Goal: Answer question/provide support

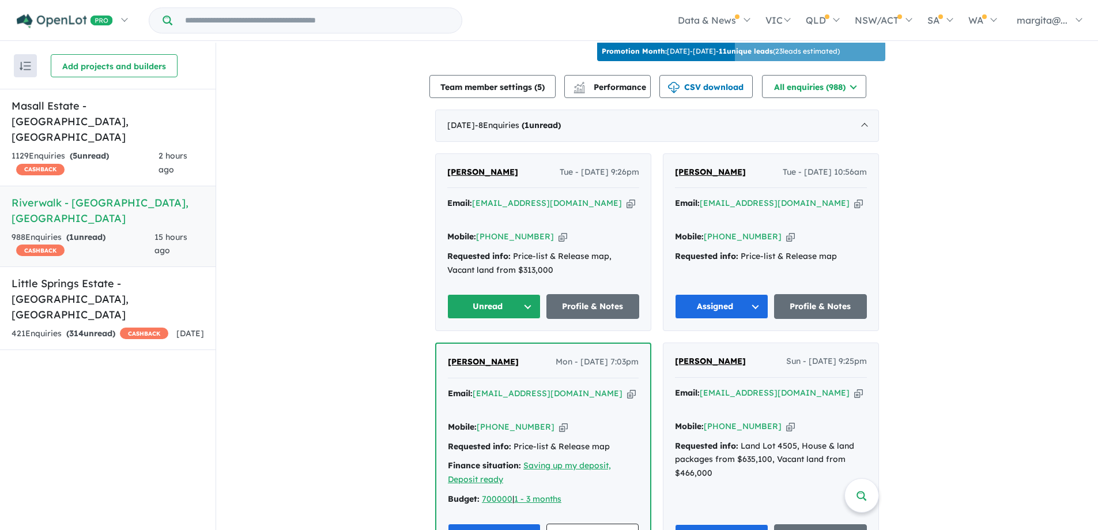
scroll to position [405, 0]
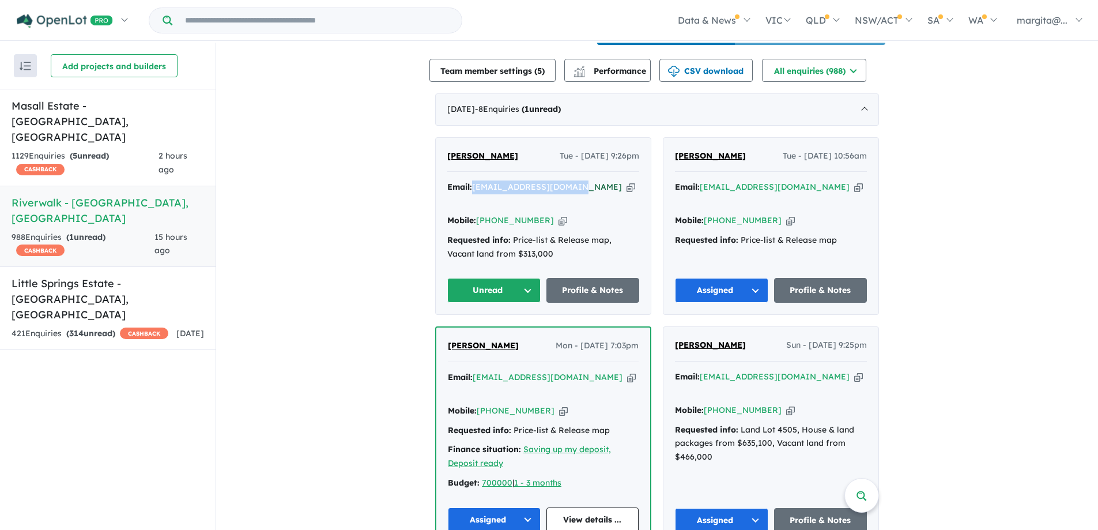
drag, startPoint x: 577, startPoint y: 200, endPoint x: 475, endPoint y: 201, distance: 102.6
click at [475, 201] on div "Email: [EMAIL_ADDRESS][DOMAIN_NAME] Copied!" at bounding box center [543, 194] width 192 height 28
copy a%20Riverwalk%20-%20Werribee"] "[EMAIL_ADDRESS][DOMAIN_NAME]"
click at [521, 286] on button "Unread" at bounding box center [493, 290] width 93 height 25
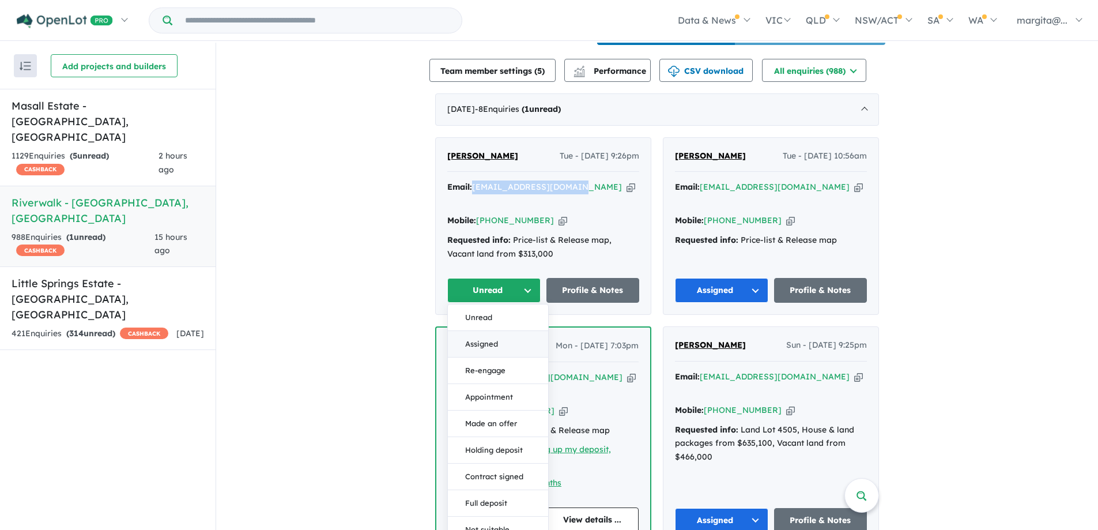
click at [476, 342] on button "Assigned" at bounding box center [498, 344] width 100 height 27
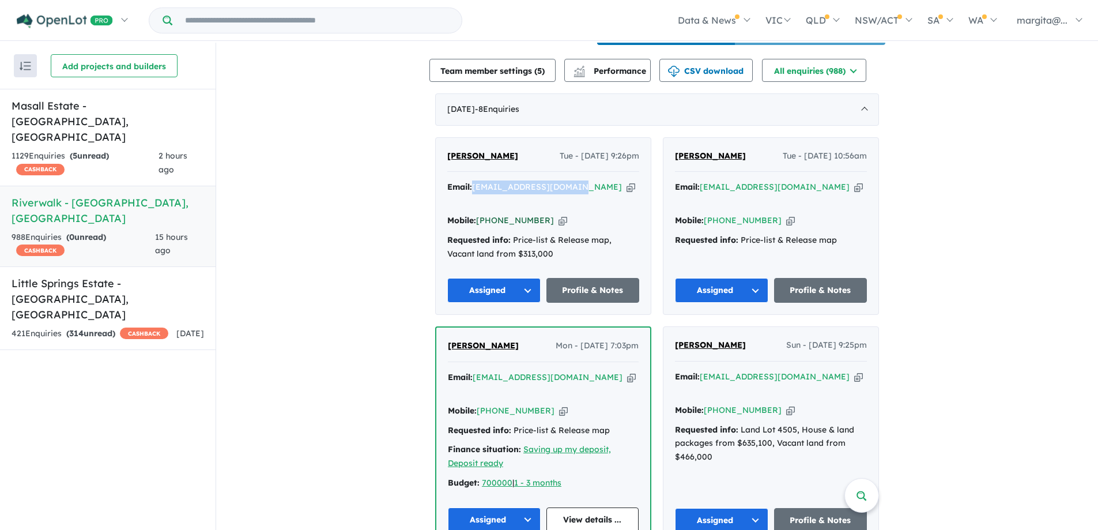
drag, startPoint x: 541, startPoint y: 219, endPoint x: 492, endPoint y: 219, distance: 49.0
click at [492, 219] on div "Mobile: [PHONE_NUMBER] Copied!" at bounding box center [543, 221] width 192 height 14
copy link "402 729 204"
click at [528, 285] on button "Assigned" at bounding box center [493, 290] width 93 height 25
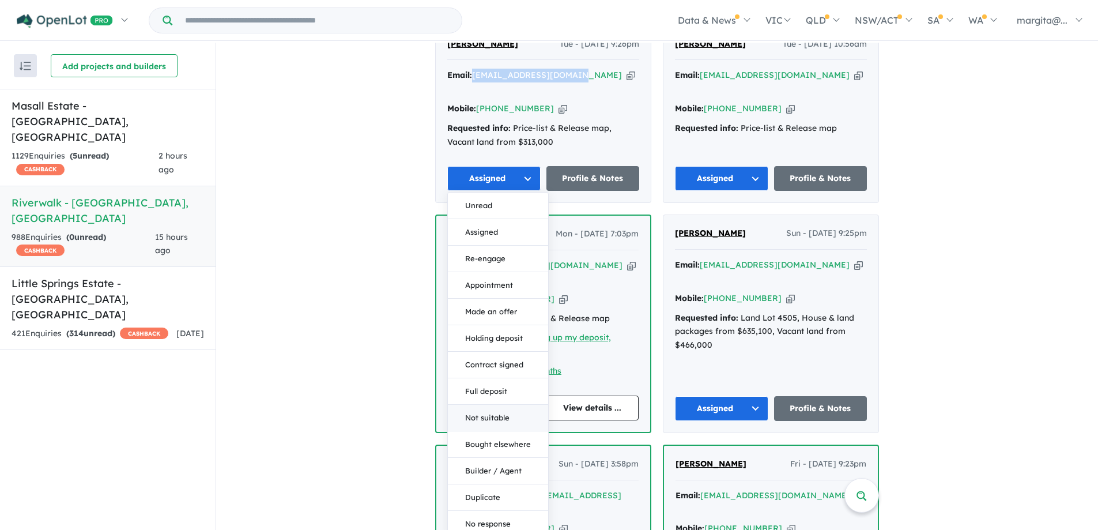
scroll to position [521, 0]
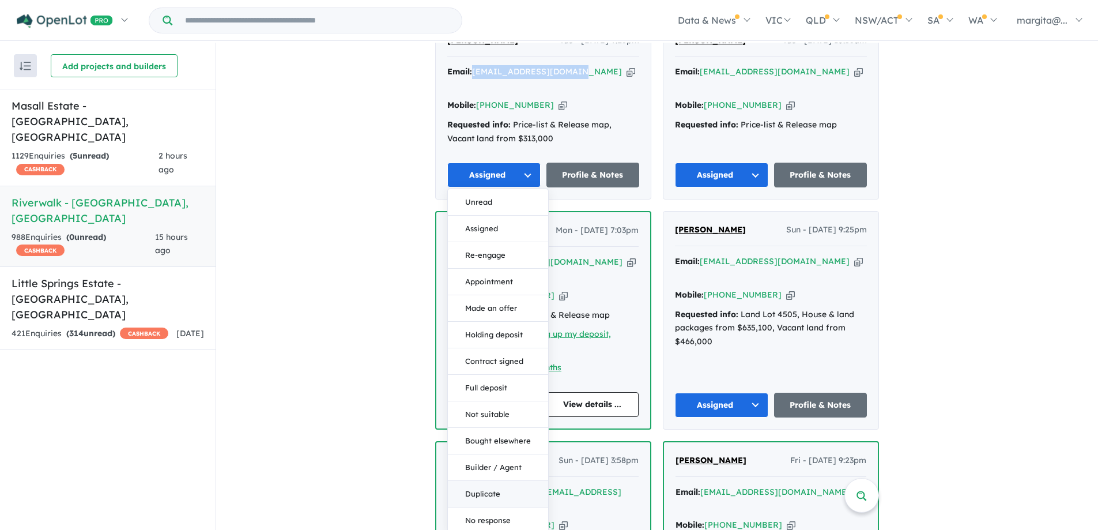
click at [495, 488] on button "Duplicate" at bounding box center [498, 494] width 100 height 27
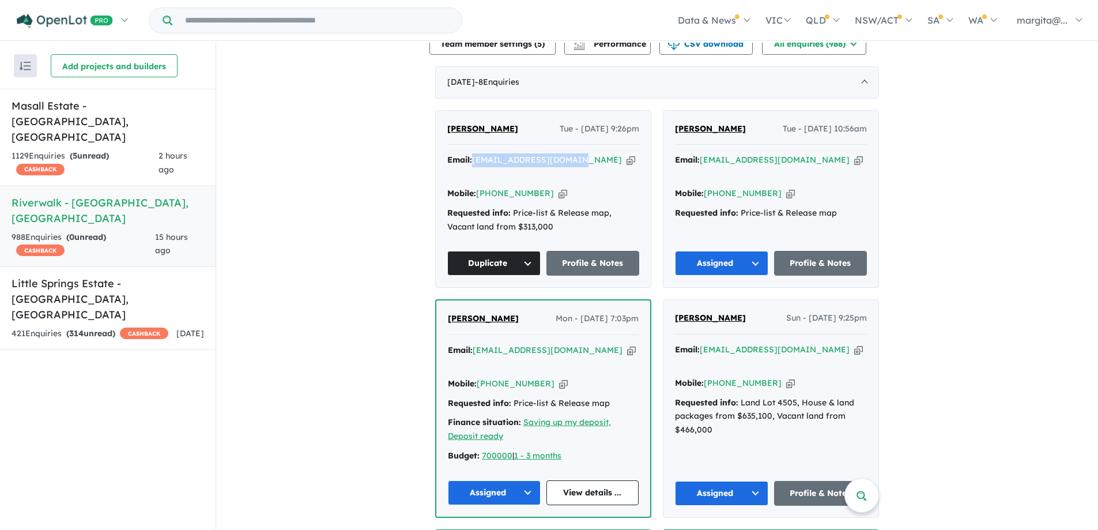
scroll to position [405, 0]
